Goal: Information Seeking & Learning: Learn about a topic

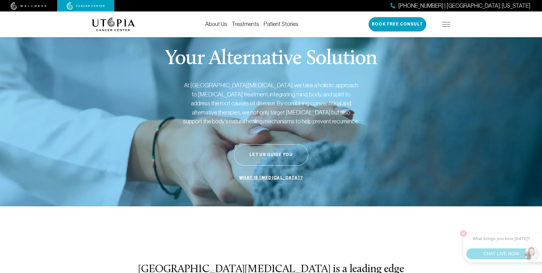
click at [445, 25] on img at bounding box center [446, 24] width 9 height 5
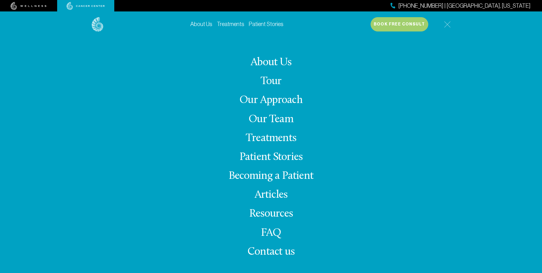
click at [266, 154] on link "Patient Stories" at bounding box center [270, 156] width 63 height 11
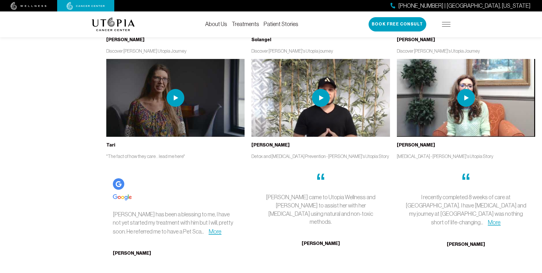
scroll to position [1514, 0]
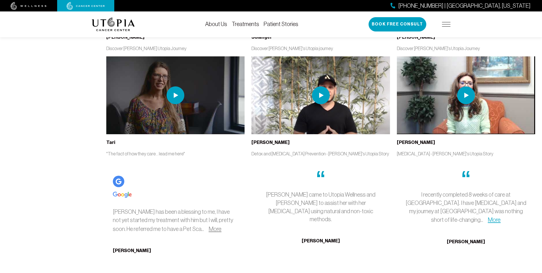
click at [209, 230] on link "More" at bounding box center [215, 228] width 13 height 7
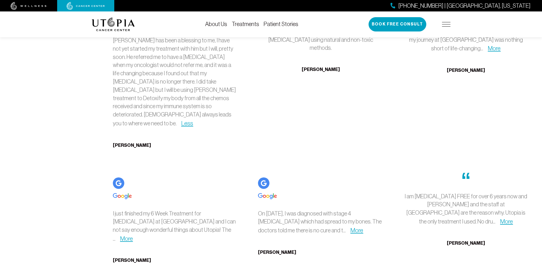
scroll to position [1685, 0]
click at [133, 235] on link "More" at bounding box center [126, 238] width 13 height 7
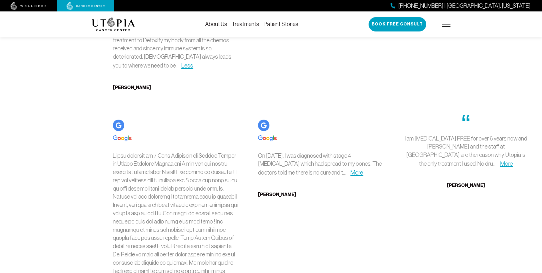
scroll to position [1742, 0]
click at [357, 169] on link "More" at bounding box center [356, 172] width 13 height 7
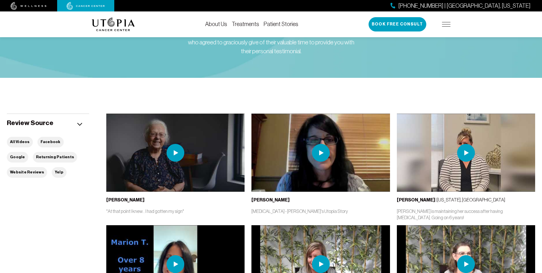
scroll to position [0, 0]
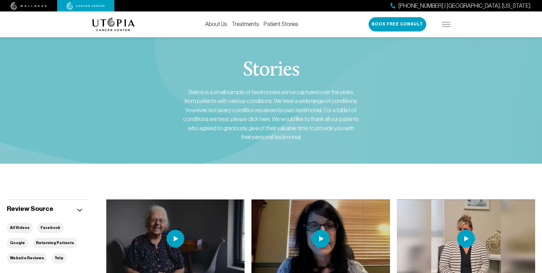
click at [214, 23] on link "About Us" at bounding box center [216, 24] width 22 height 6
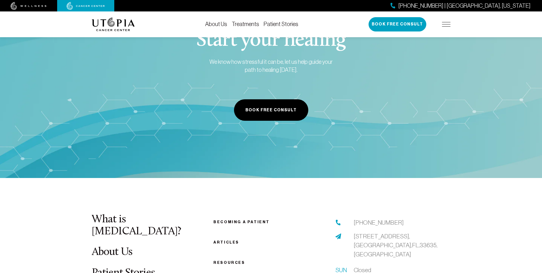
scroll to position [2828, 0]
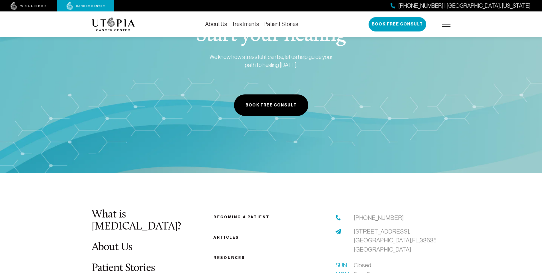
click at [224, 215] on link "Becoming a patient" at bounding box center [241, 217] width 56 height 4
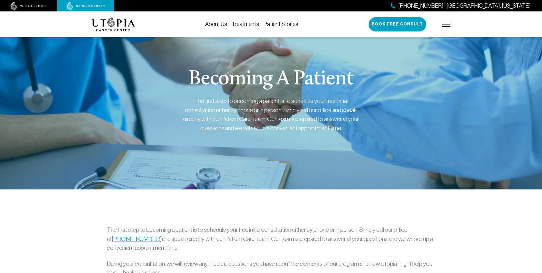
click at [448, 23] on img at bounding box center [446, 24] width 9 height 5
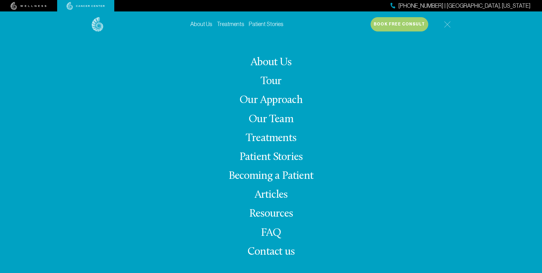
click at [265, 213] on link "Resources" at bounding box center [271, 213] width 44 height 11
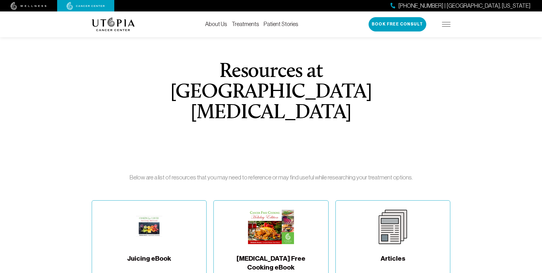
click at [85, 4] on img at bounding box center [86, 6] width 38 height 8
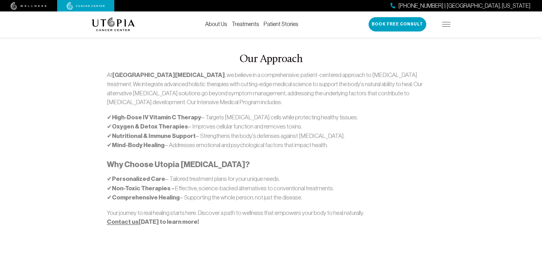
scroll to position [314, 0]
